Goal: Navigation & Orientation: Find specific page/section

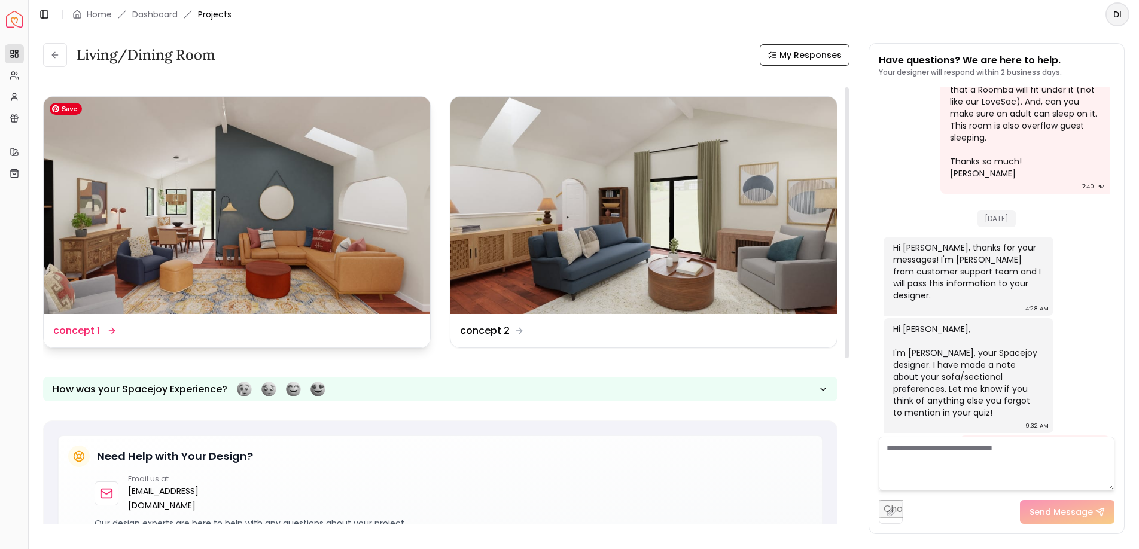
click at [376, 278] on img at bounding box center [237, 205] width 386 height 217
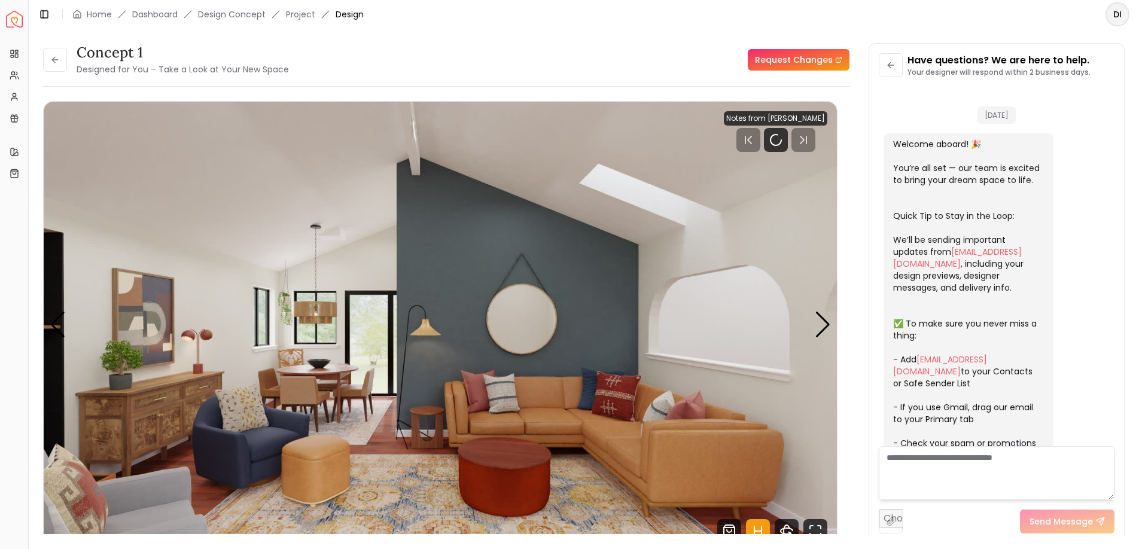
scroll to position [753, 0]
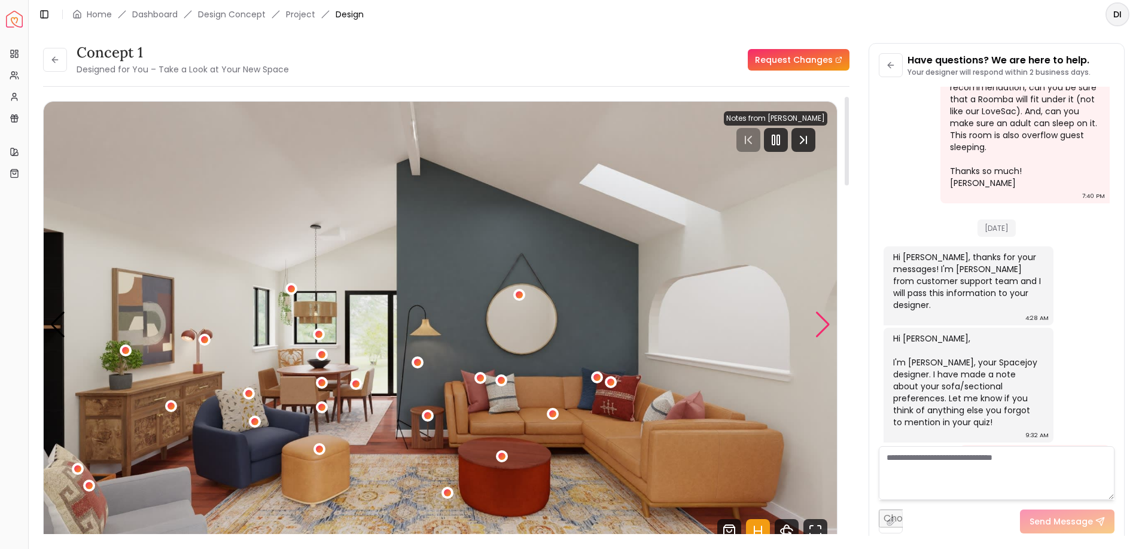
click at [827, 314] on div "Next slide" at bounding box center [823, 325] width 16 height 26
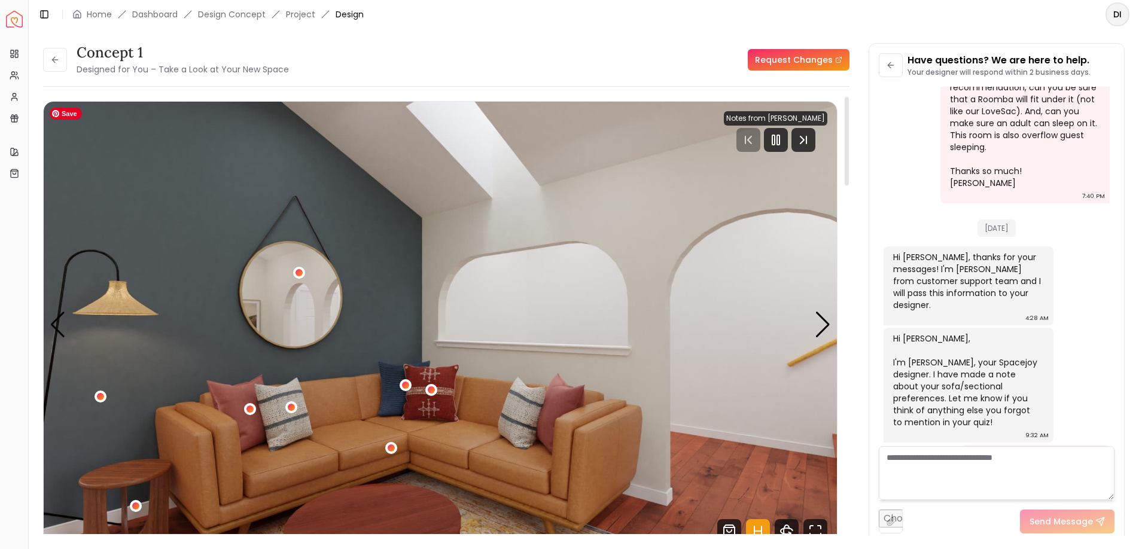
click at [812, 322] on img "2 / 5" at bounding box center [440, 325] width 793 height 446
click at [826, 319] on div "Next slide" at bounding box center [823, 325] width 16 height 26
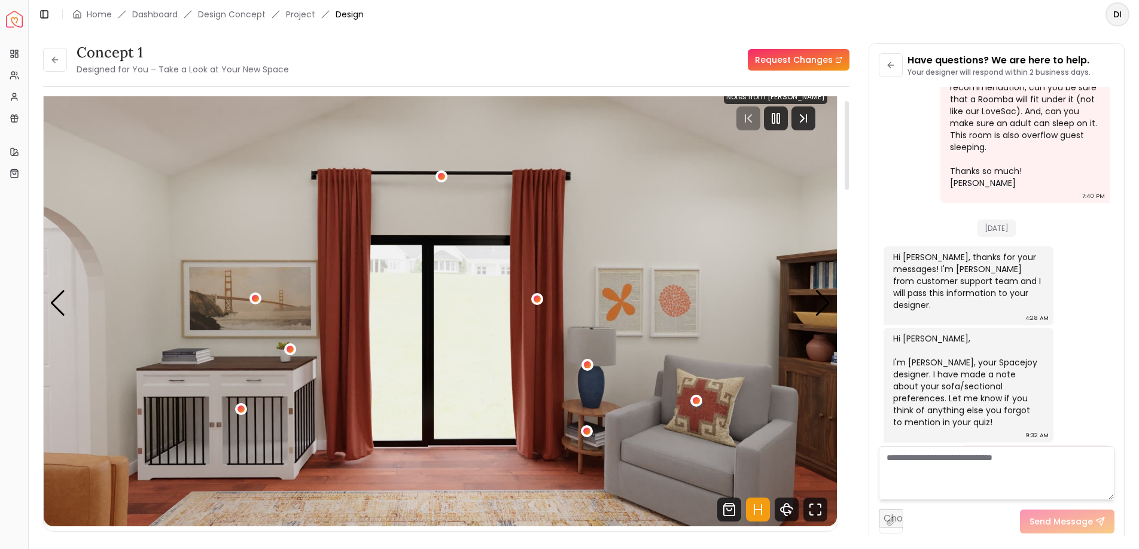
scroll to position [0, 0]
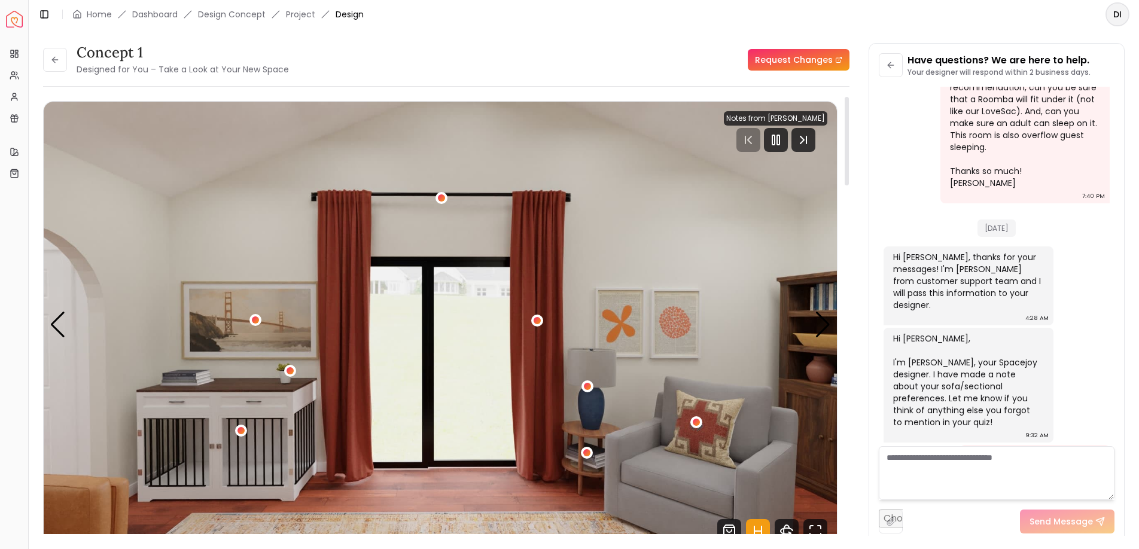
drag, startPoint x: 844, startPoint y: 167, endPoint x: 818, endPoint y: 159, distance: 27.1
click at [845, 159] on div at bounding box center [847, 141] width 4 height 89
click at [808, 134] on icon "Next Track" at bounding box center [803, 140] width 24 height 24
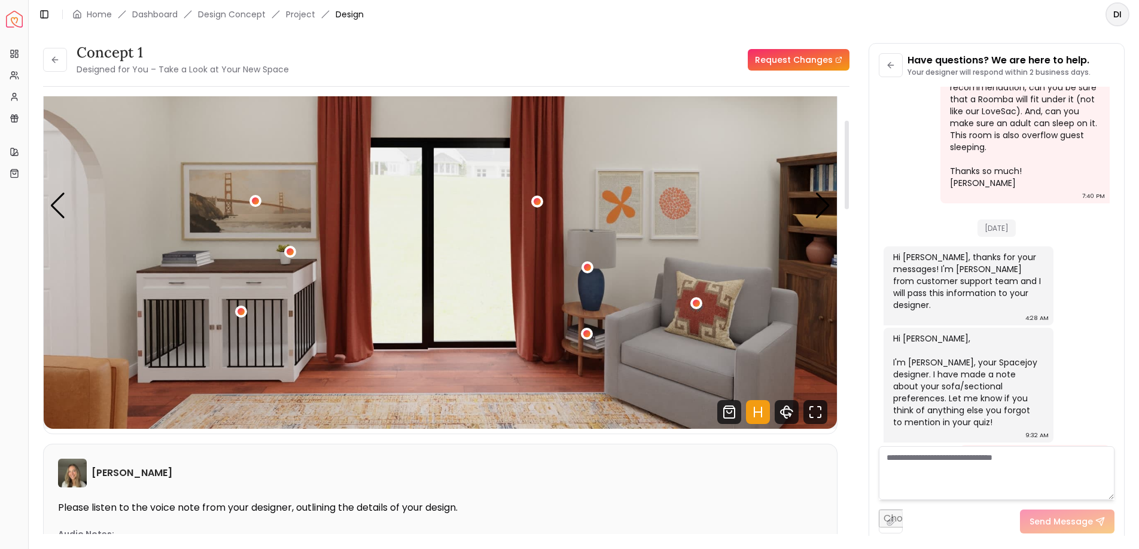
scroll to position [118, 0]
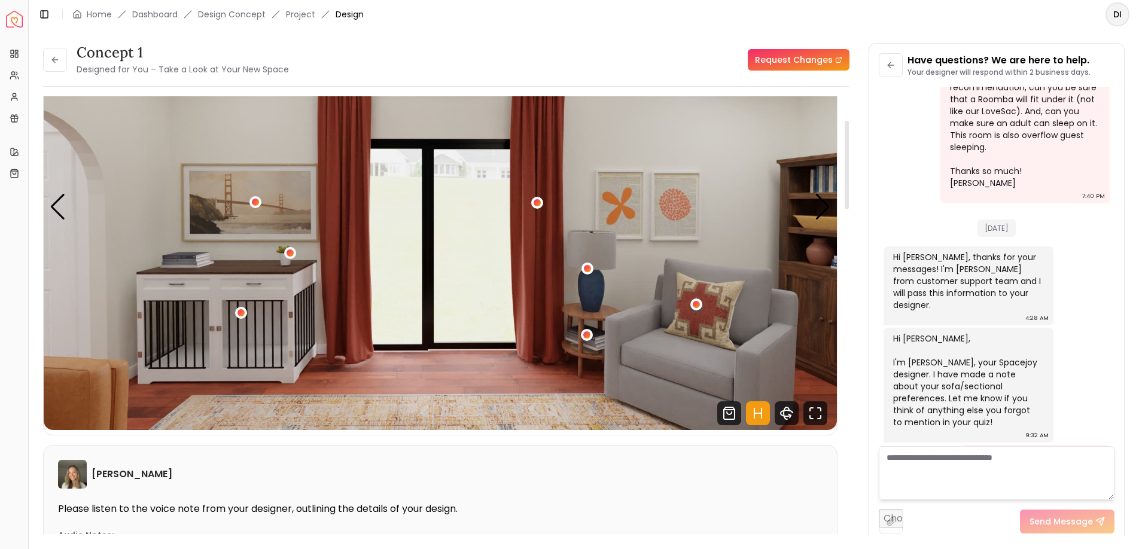
drag, startPoint x: 847, startPoint y: 131, endPoint x: 824, endPoint y: 141, distance: 24.7
click at [845, 141] on div at bounding box center [847, 165] width 4 height 89
click at [60, 211] on div "Previous slide" at bounding box center [58, 207] width 16 height 26
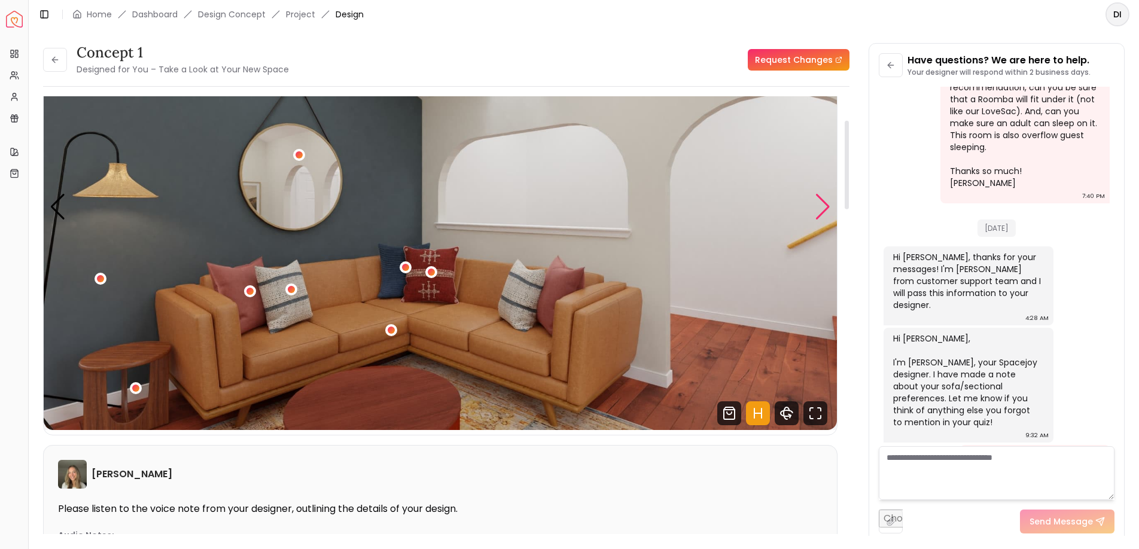
click at [818, 212] on div "Next slide" at bounding box center [823, 207] width 16 height 26
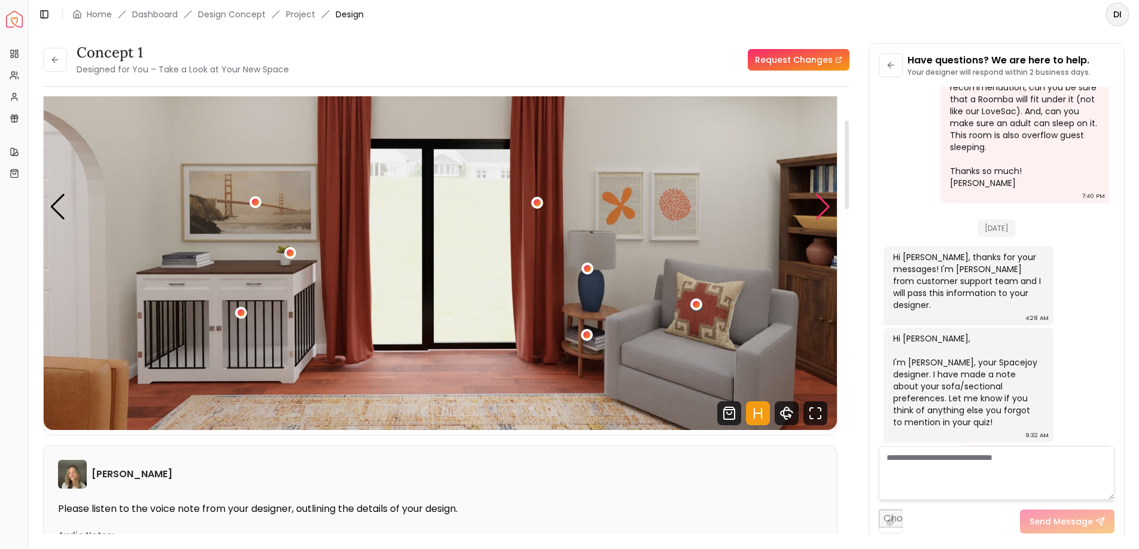
click at [818, 212] on div "Next slide" at bounding box center [823, 207] width 16 height 26
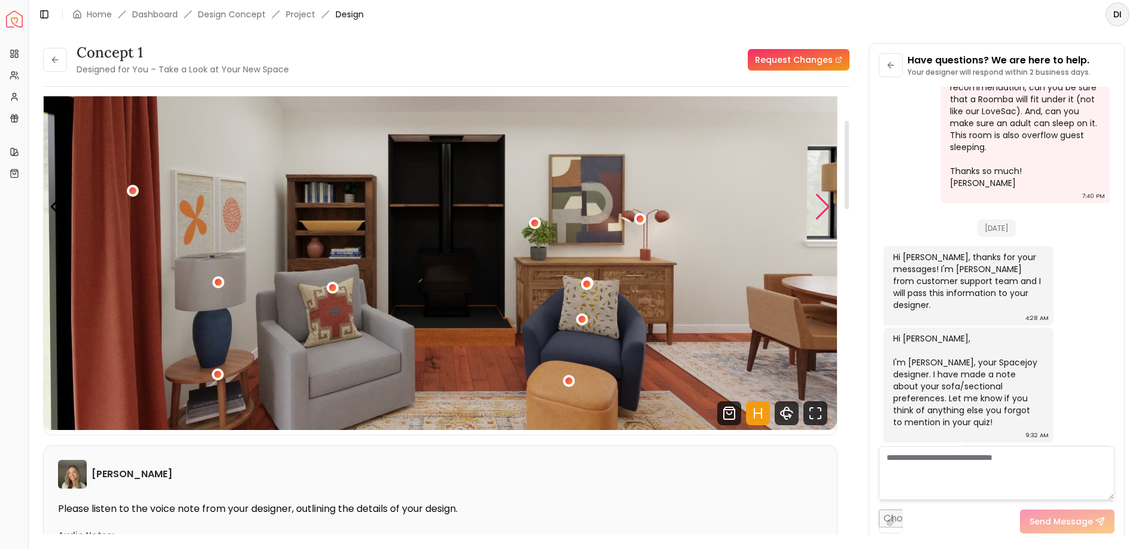
click at [827, 209] on div "Next slide" at bounding box center [823, 207] width 16 height 26
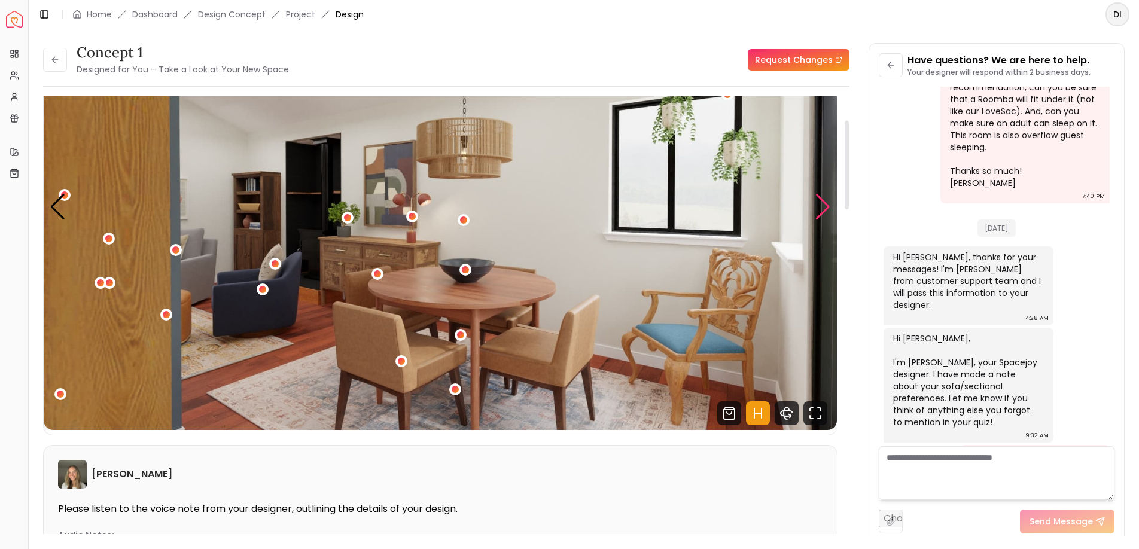
click at [818, 197] on div "Next slide" at bounding box center [823, 207] width 16 height 26
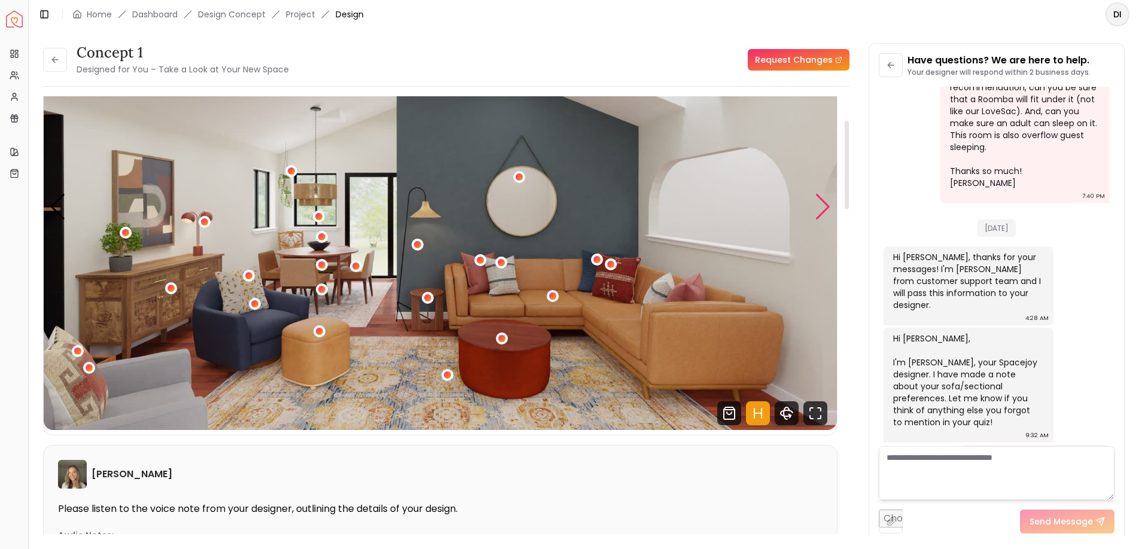
click at [817, 198] on div "Next slide" at bounding box center [823, 207] width 16 height 26
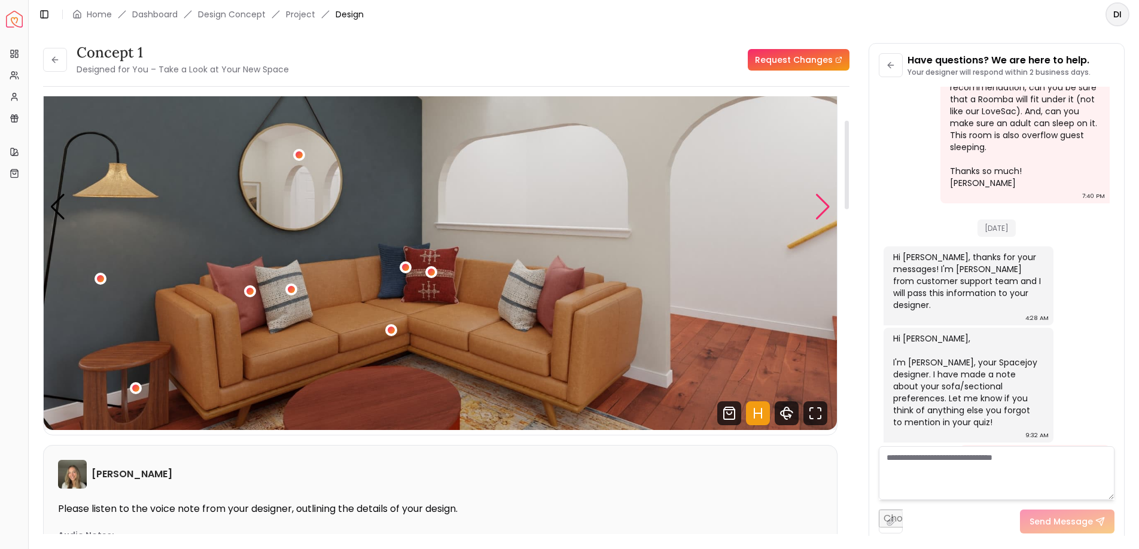
click at [817, 198] on div "Next slide" at bounding box center [823, 207] width 16 height 26
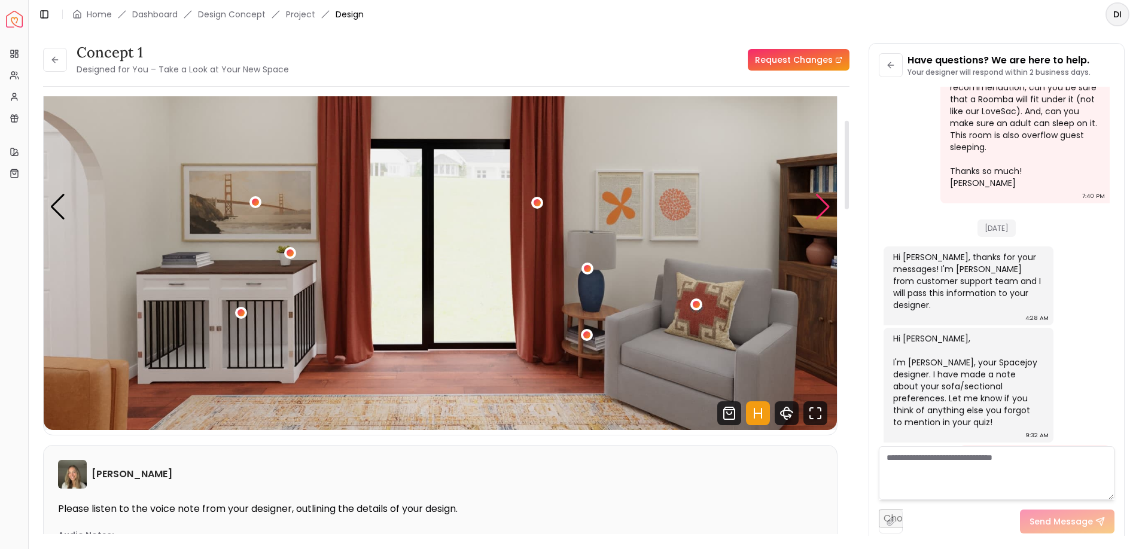
click at [817, 198] on div "Next slide" at bounding box center [823, 207] width 16 height 26
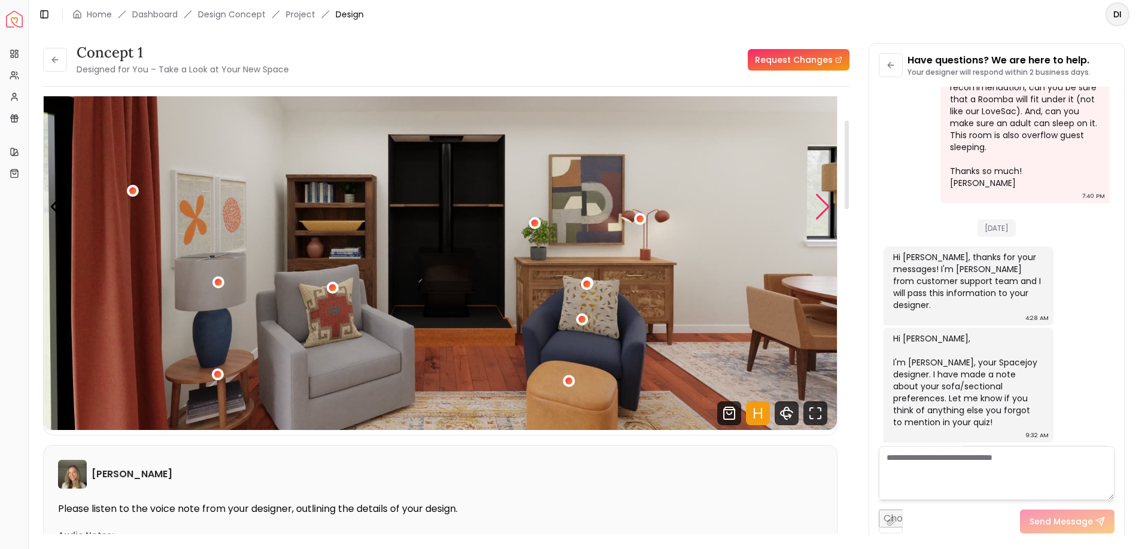
click at [817, 198] on div "Next slide" at bounding box center [823, 207] width 16 height 26
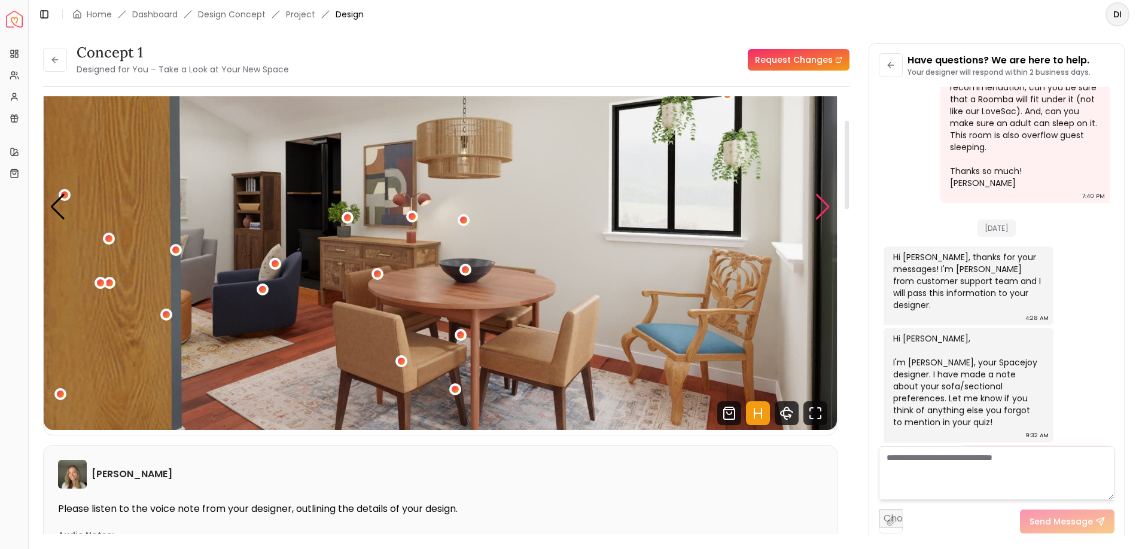
click at [817, 198] on div "Next slide" at bounding box center [823, 207] width 16 height 26
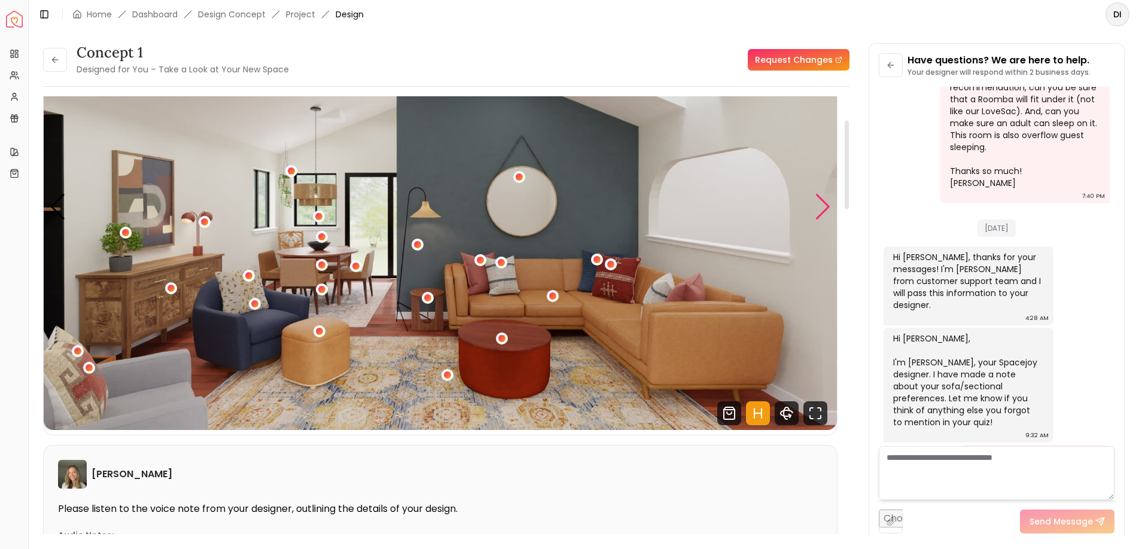
click at [829, 205] on div "Next slide" at bounding box center [823, 207] width 16 height 26
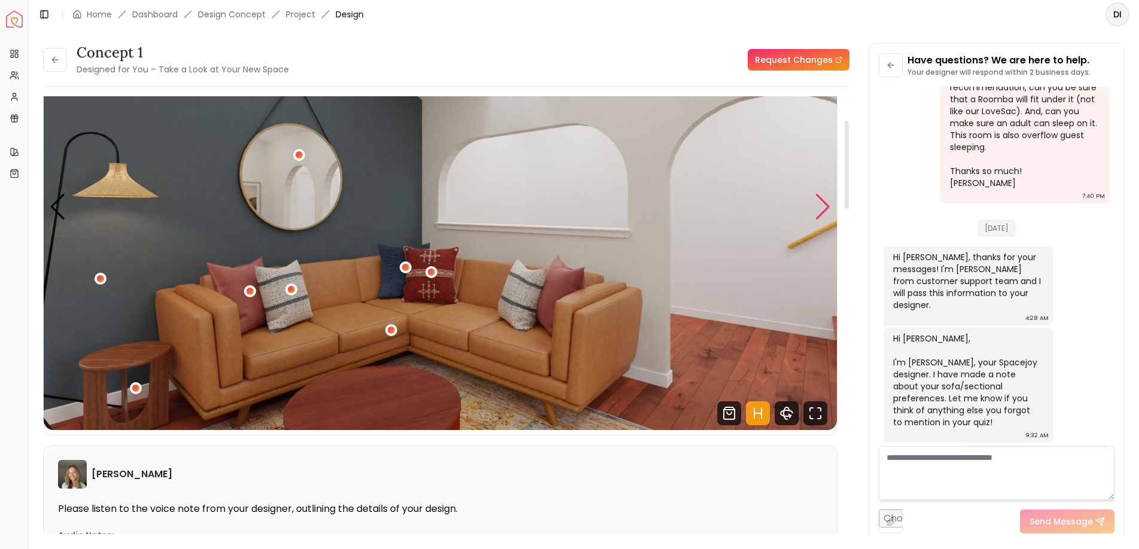
click at [826, 209] on div "Next slide" at bounding box center [823, 207] width 16 height 26
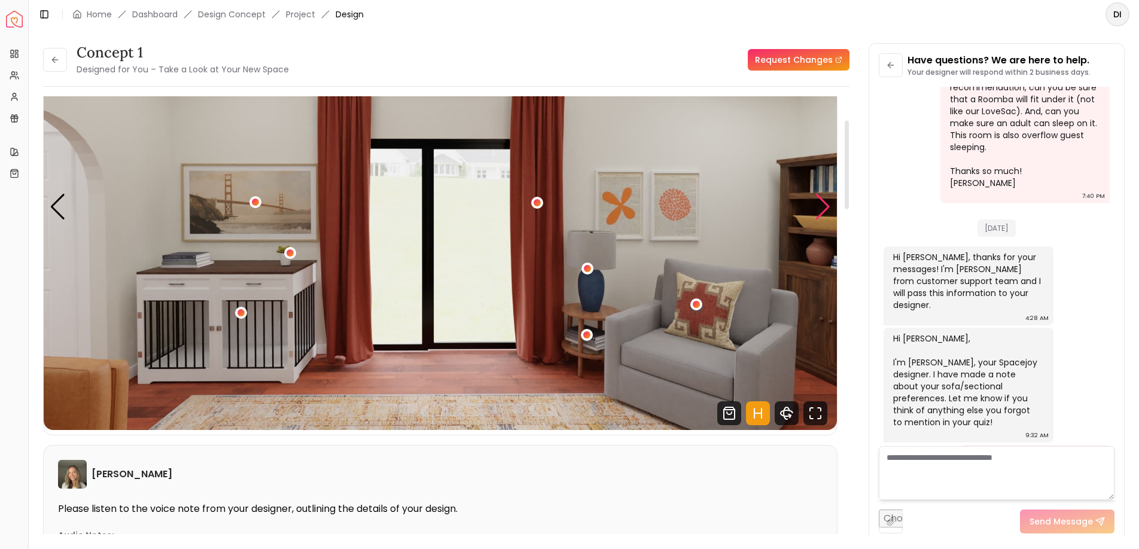
click at [826, 209] on div "Next slide" at bounding box center [823, 207] width 16 height 26
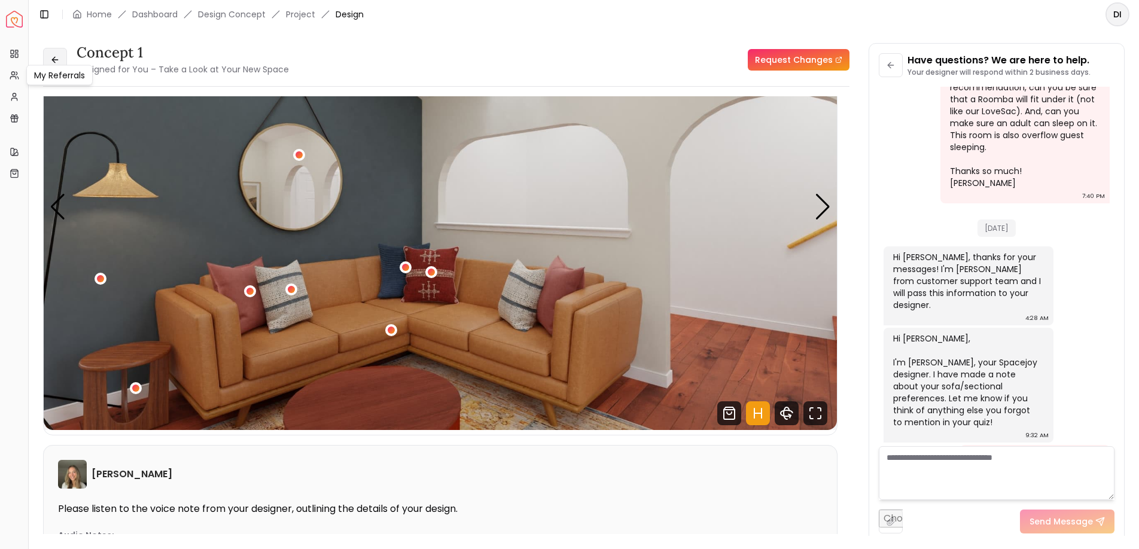
click at [47, 53] on button at bounding box center [55, 60] width 24 height 24
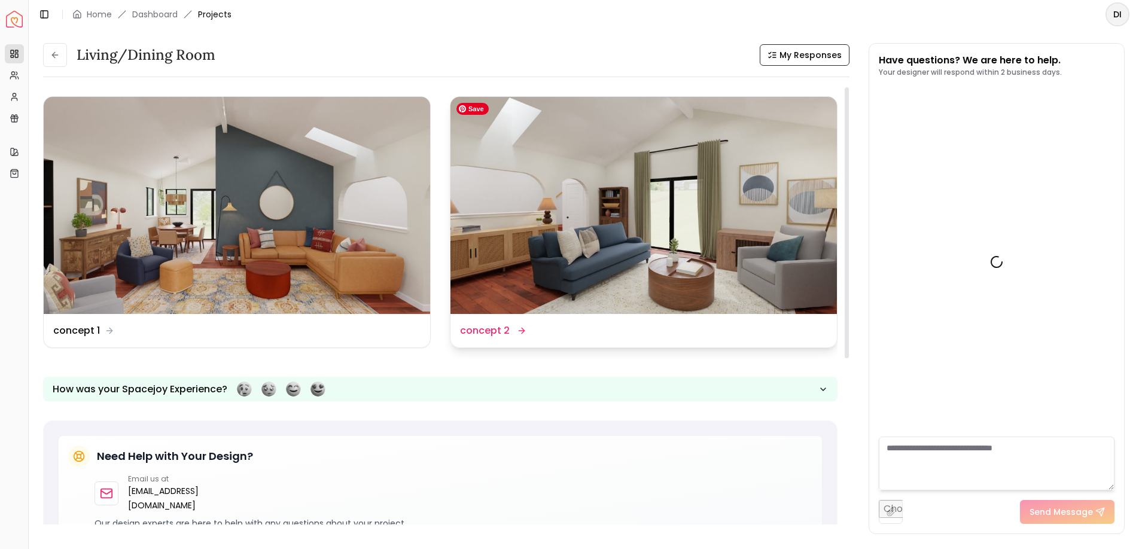
click at [690, 203] on img at bounding box center [643, 205] width 386 height 217
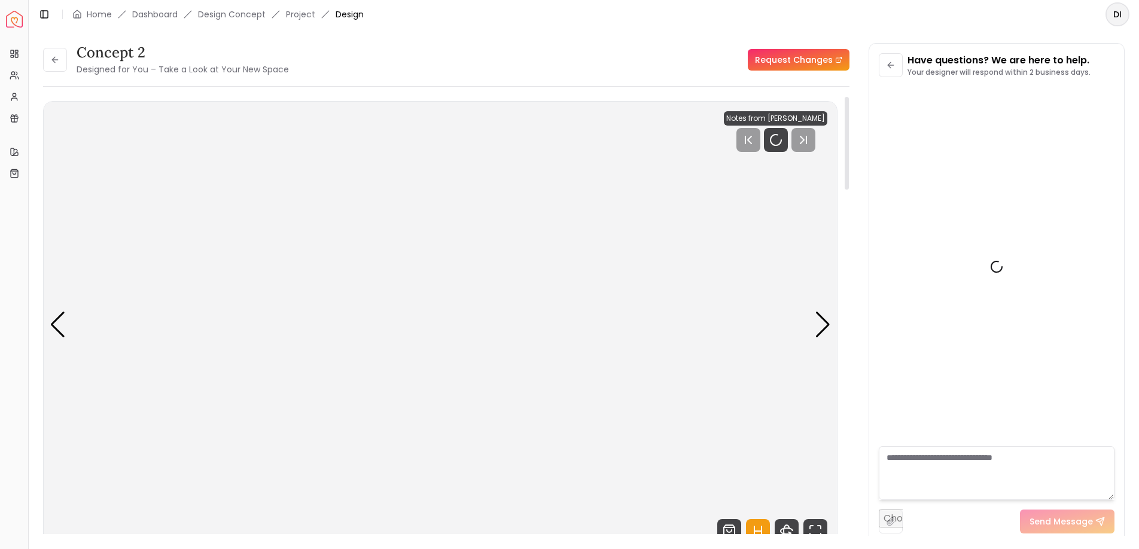
scroll to position [753, 0]
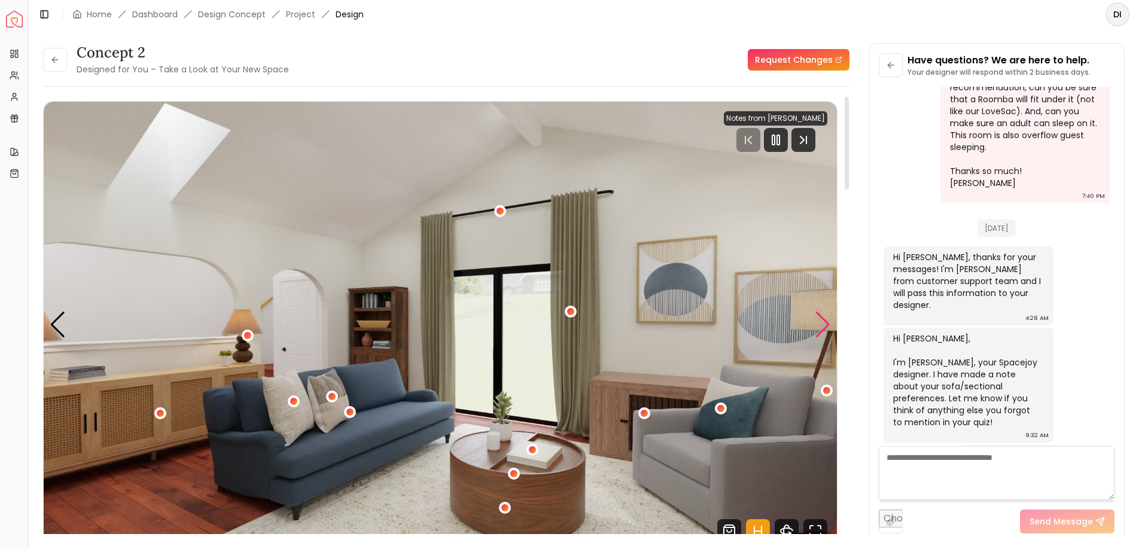
click at [822, 325] on div "Next slide" at bounding box center [823, 325] width 16 height 26
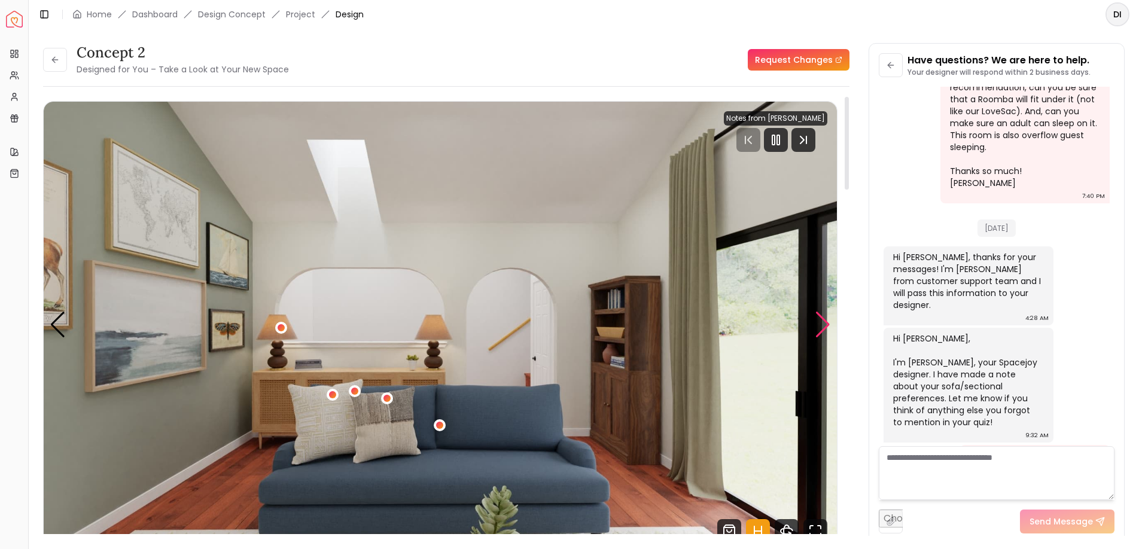
click at [822, 325] on div "Next slide" at bounding box center [823, 325] width 16 height 26
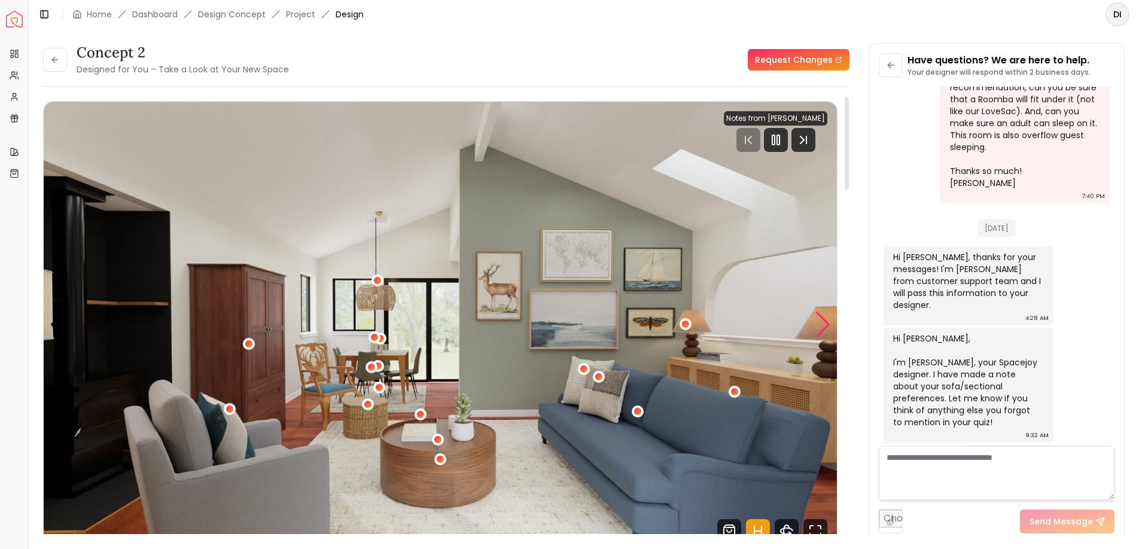
click at [822, 325] on div "Next slide" at bounding box center [823, 325] width 16 height 26
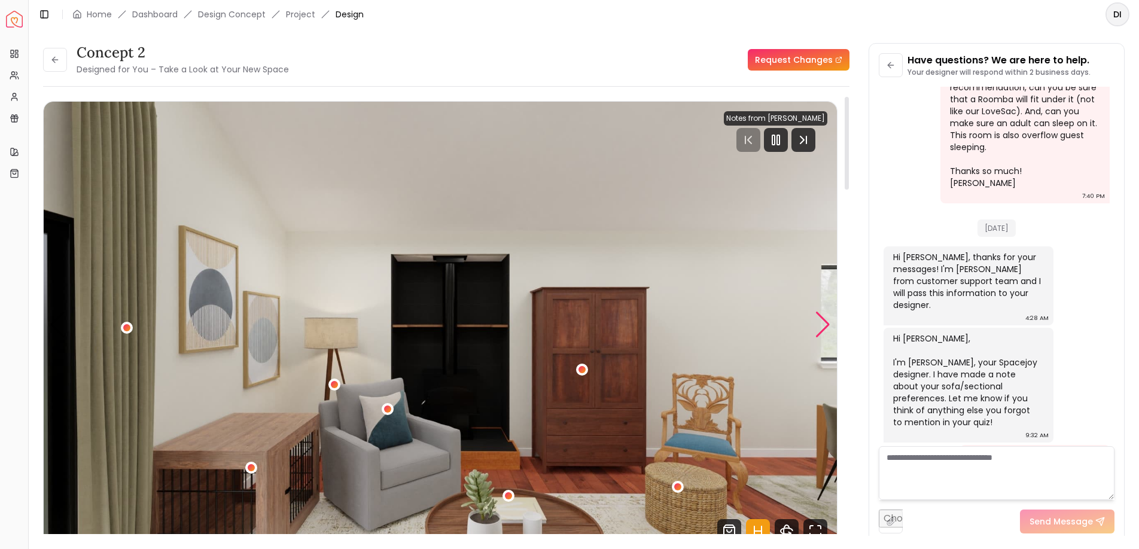
click at [822, 325] on div "Next slide" at bounding box center [823, 325] width 16 height 26
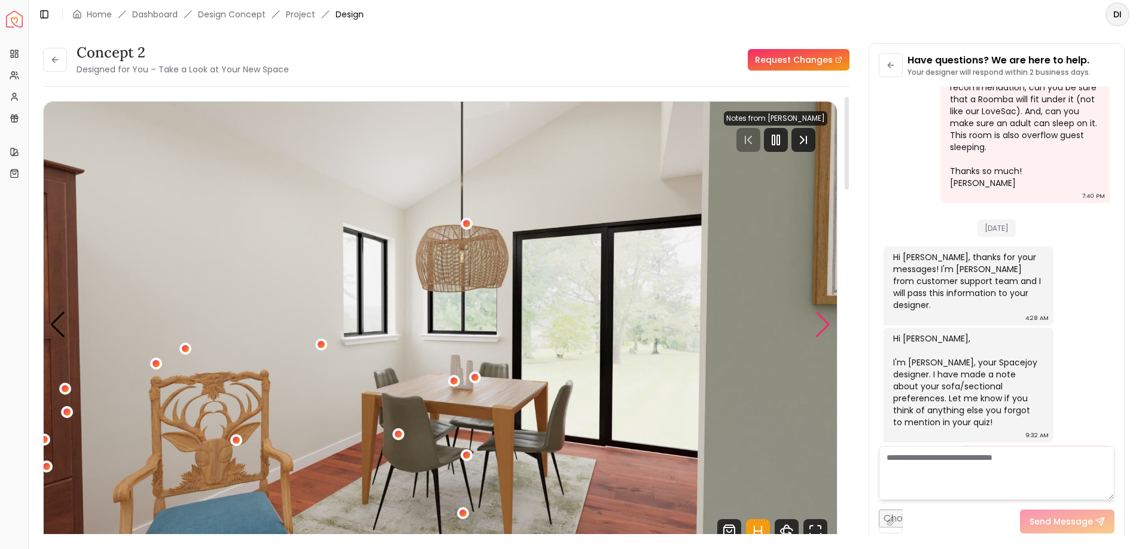
click at [822, 325] on div "Next slide" at bounding box center [823, 325] width 16 height 26
